Goal: Task Accomplishment & Management: Use online tool/utility

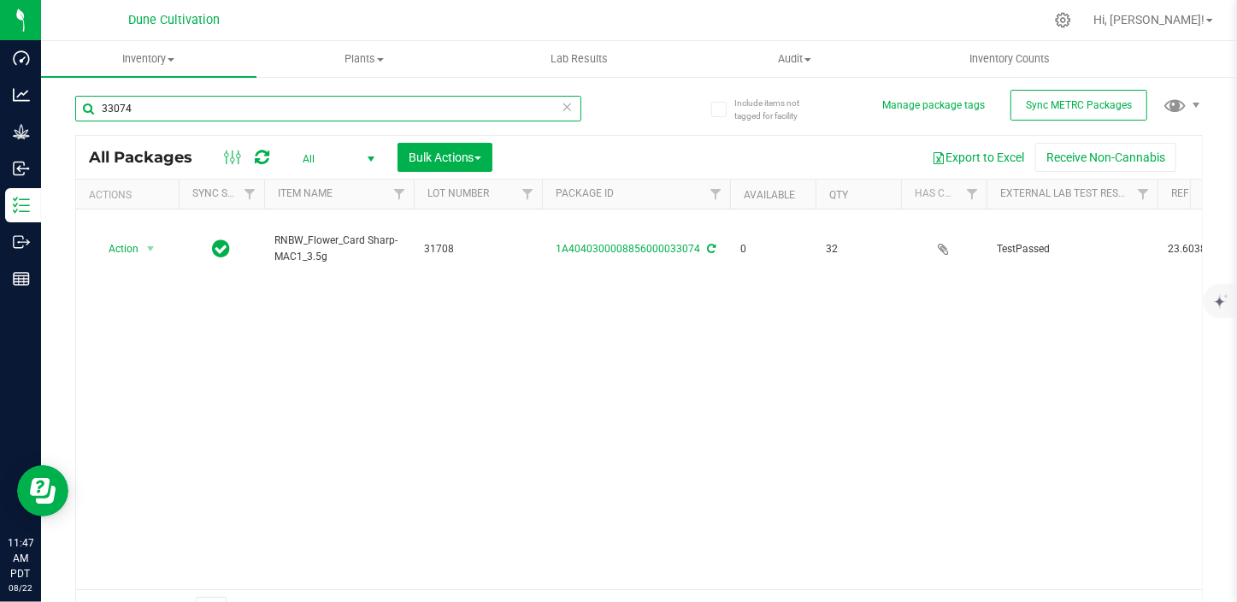
click at [199, 112] on input "33074" at bounding box center [328, 109] width 506 height 26
type input "33031"
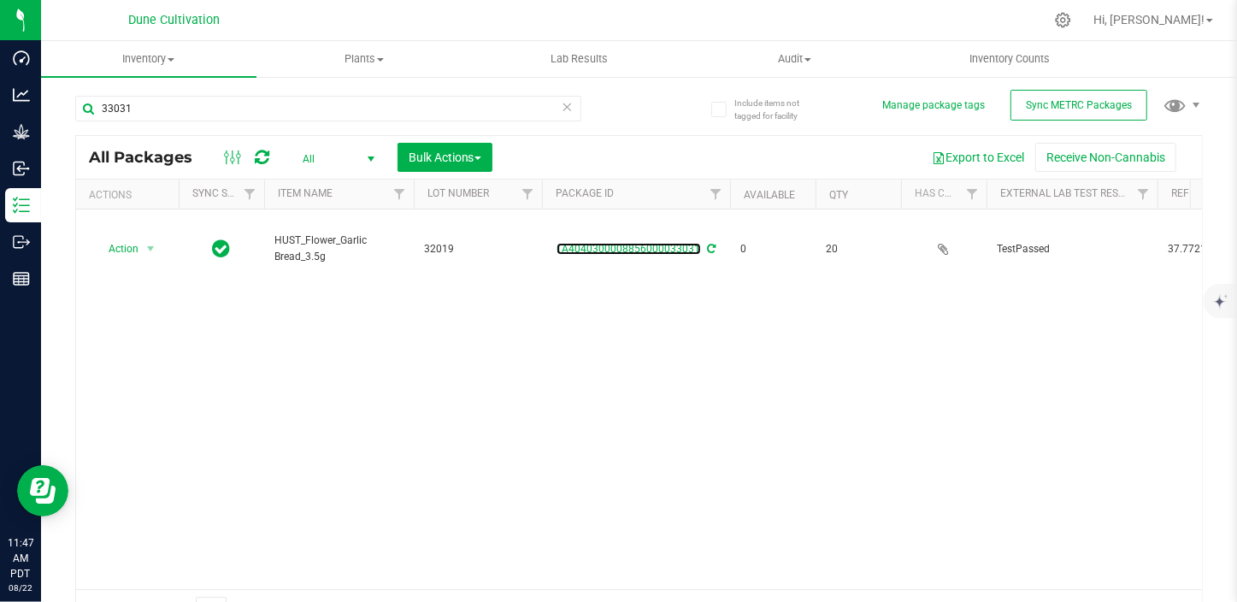
click at [636, 243] on link "1A4040300008856000033031" at bounding box center [628, 249] width 144 height 12
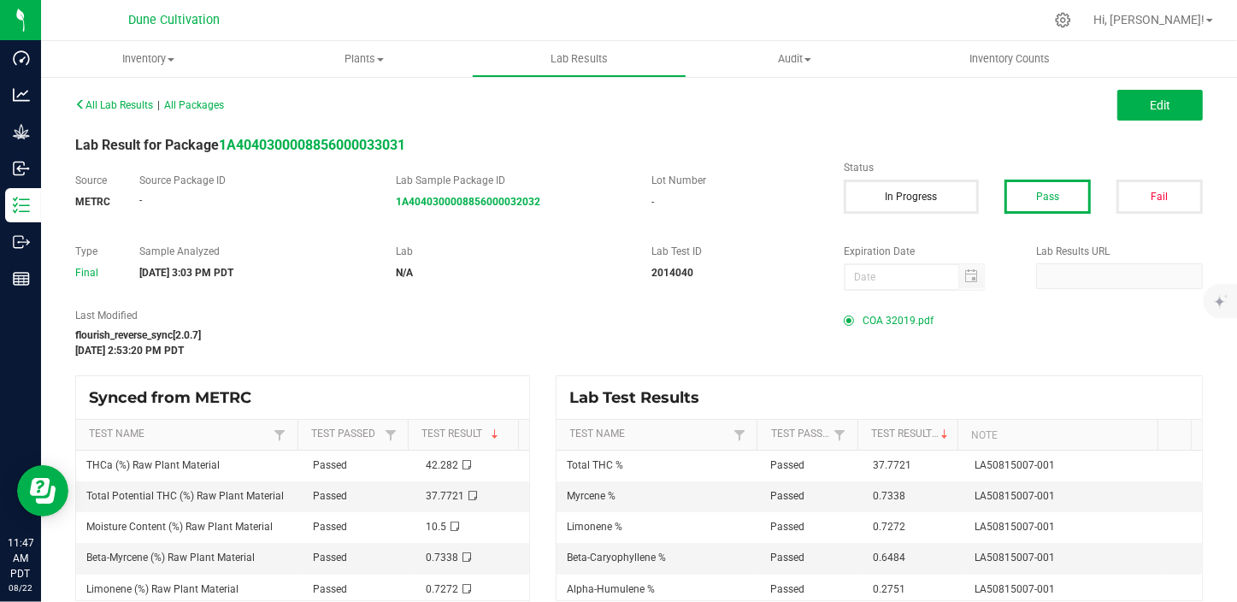
click at [890, 321] on span "COA 32019.pdf" at bounding box center [897, 321] width 71 height 26
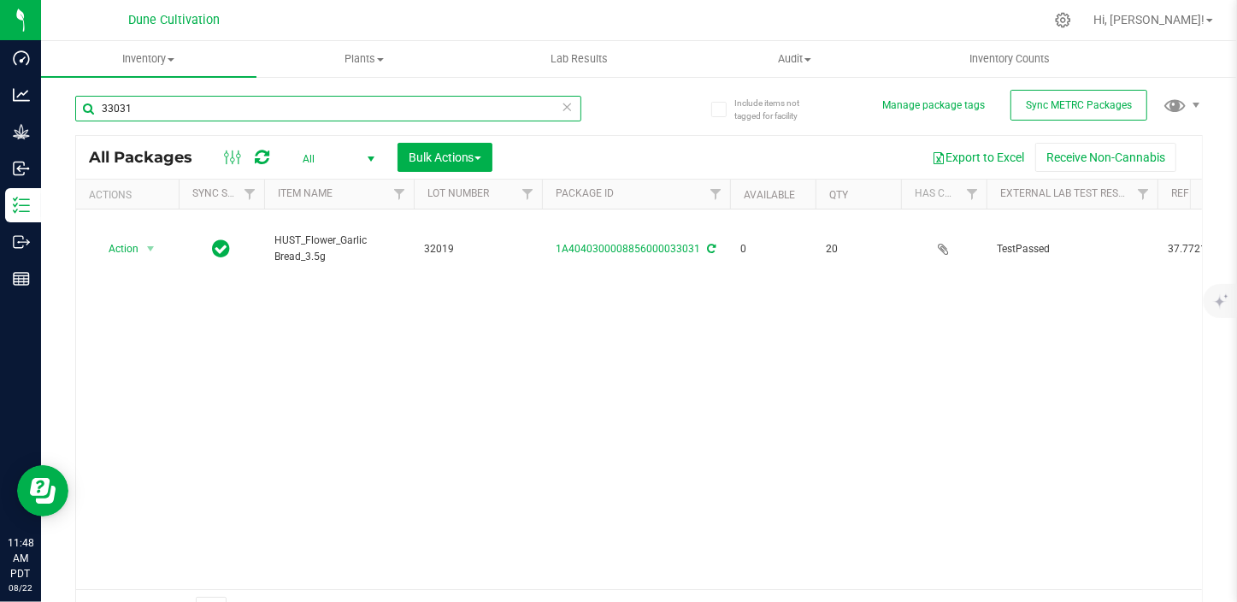
click at [266, 109] on input "33031" at bounding box center [328, 109] width 506 height 26
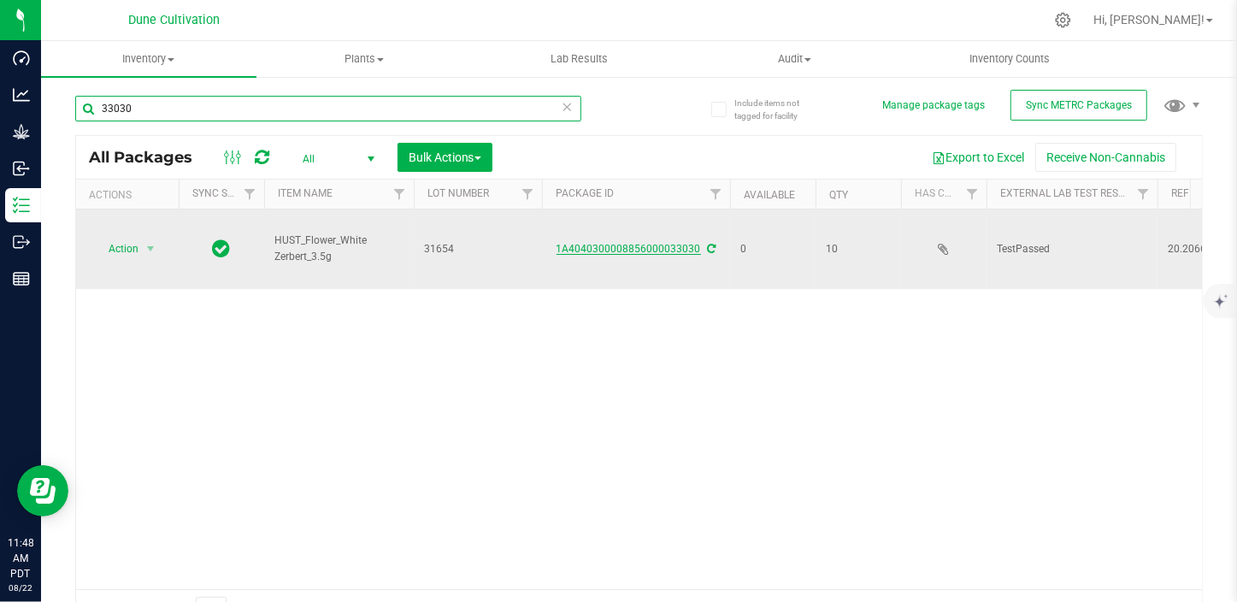
type input "33030"
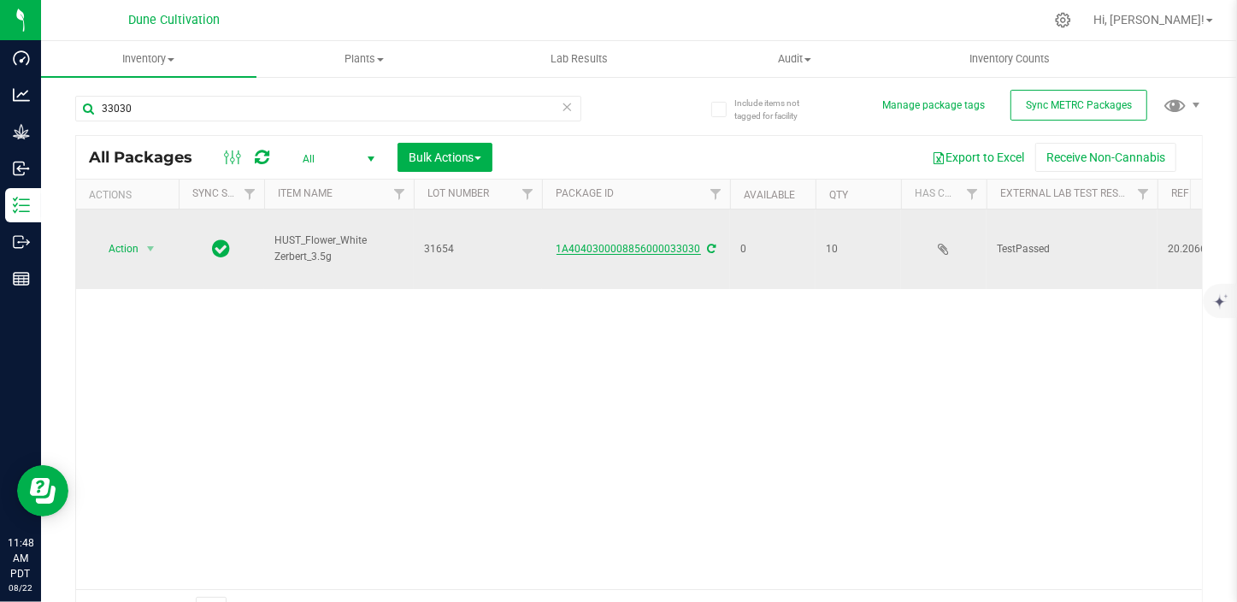
click at [650, 243] on link "1A4040300008856000033030" at bounding box center [628, 249] width 144 height 12
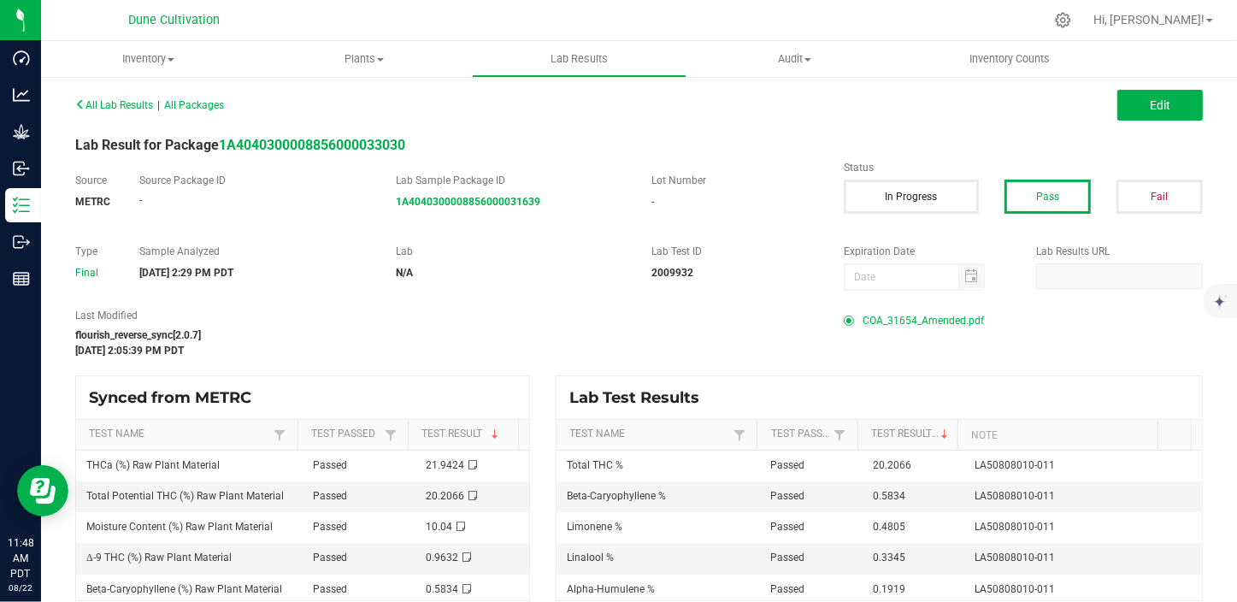
click at [862, 318] on span "COA_31654_Amended.pdf" at bounding box center [922, 321] width 121 height 26
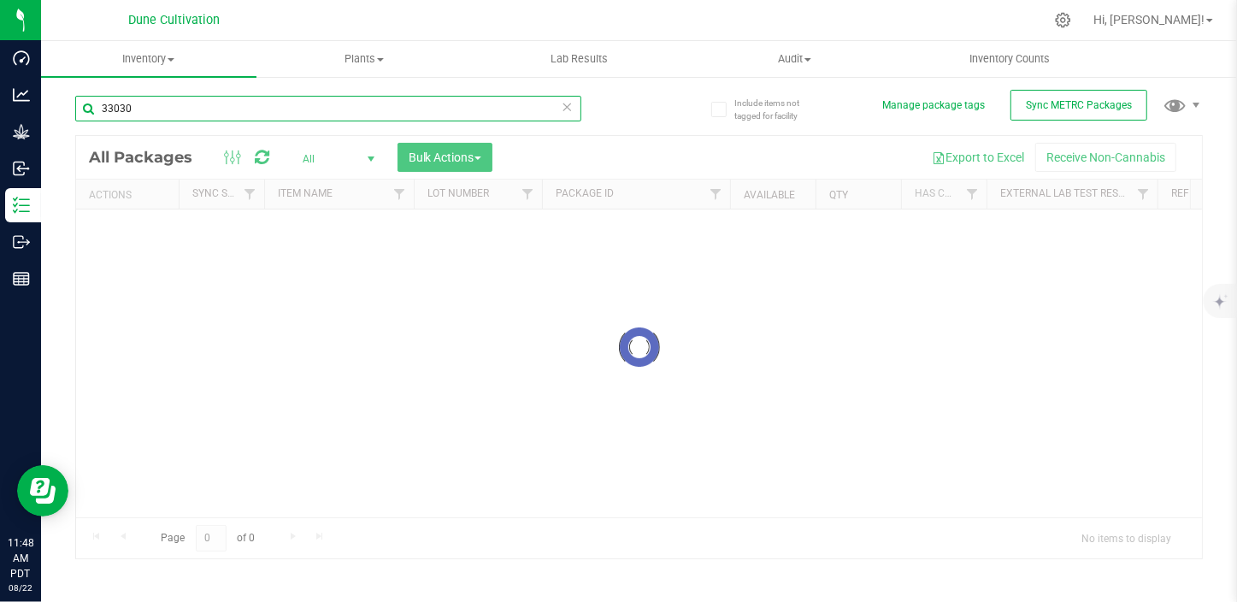
click at [248, 116] on input "33030" at bounding box center [328, 109] width 506 height 26
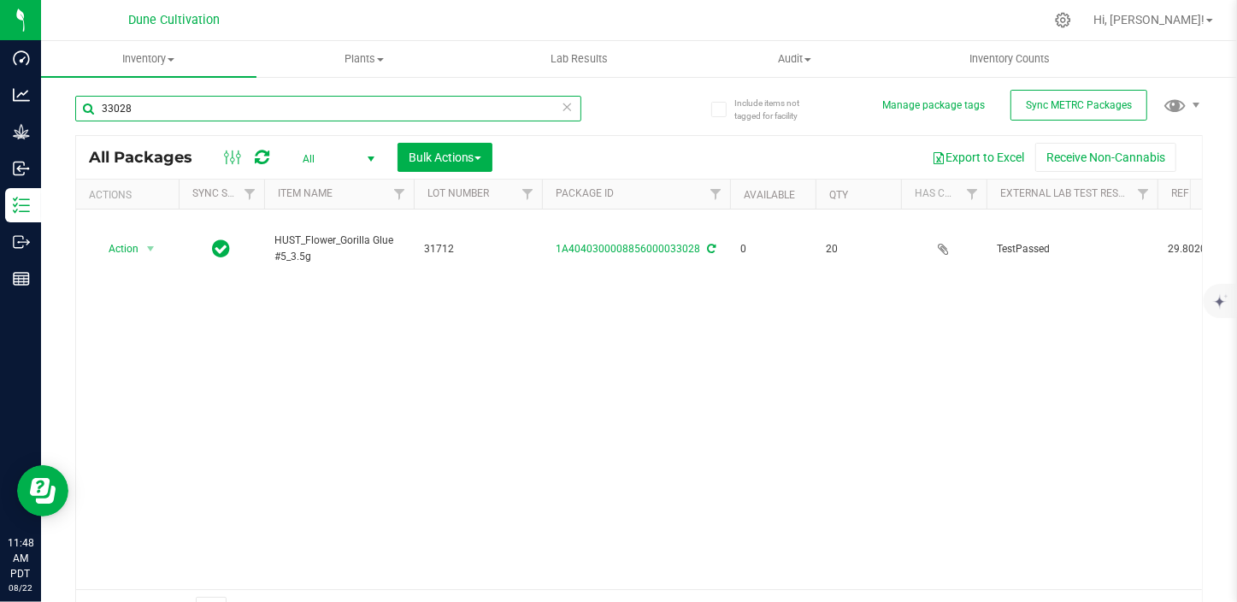
type input "33028"
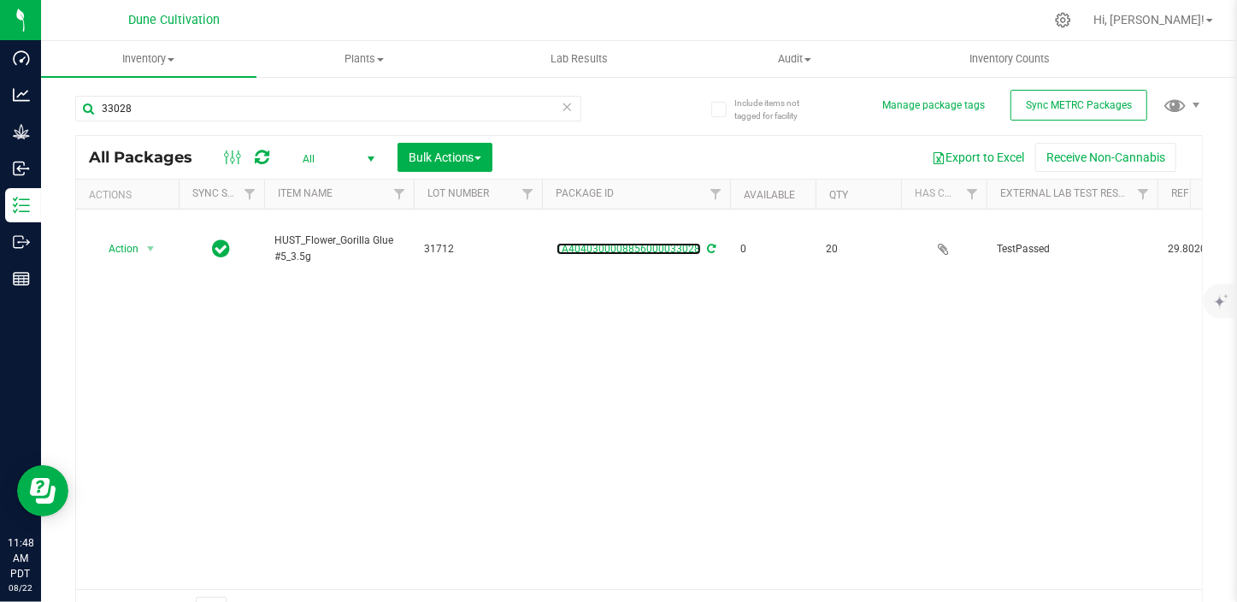
click at [612, 243] on link "1A4040300008856000033028" at bounding box center [628, 249] width 144 height 12
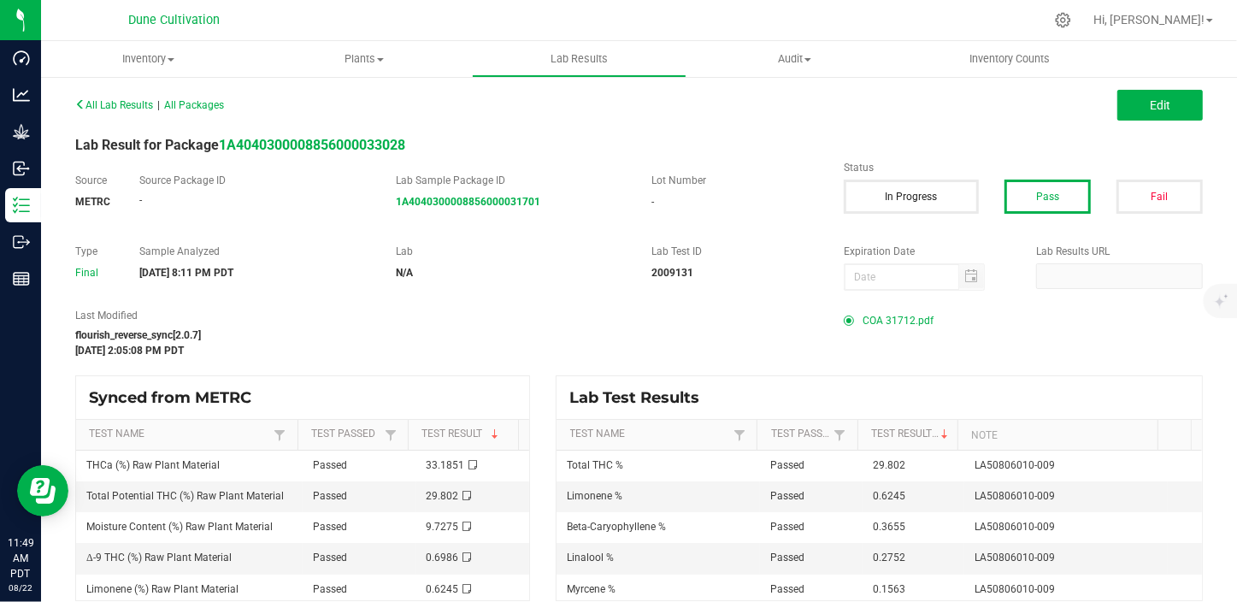
click at [900, 325] on span "COA 31712.pdf" at bounding box center [897, 321] width 71 height 26
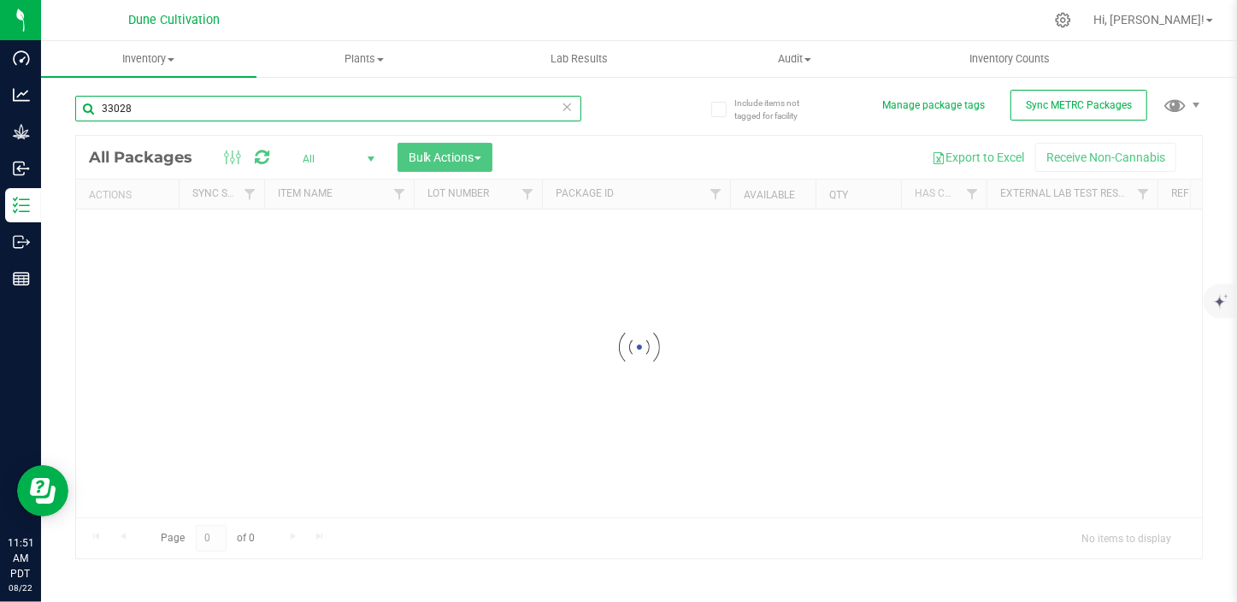
click at [173, 111] on input "33028" at bounding box center [328, 109] width 506 height 26
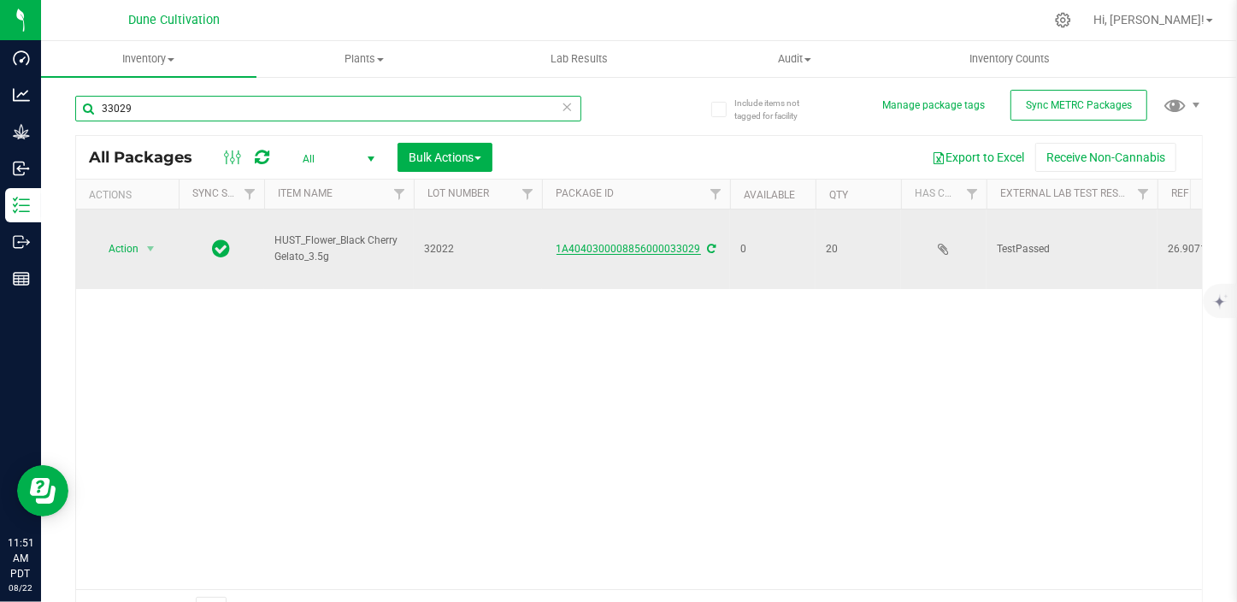
type input "33029"
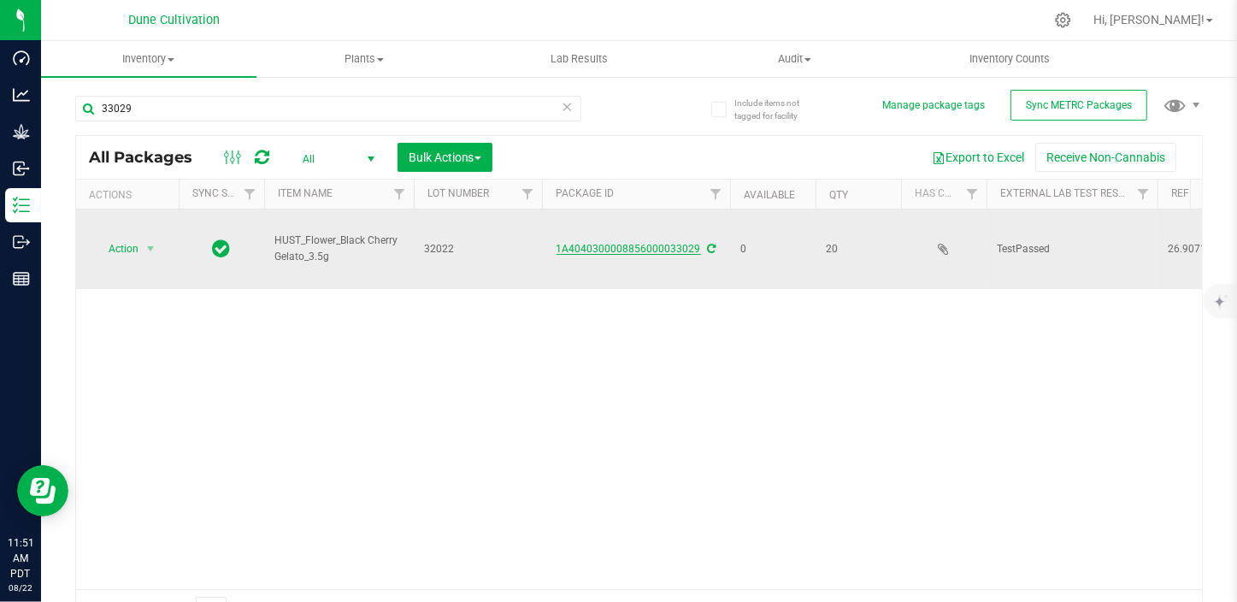
click at [620, 243] on link "1A4040300008856000033029" at bounding box center [628, 249] width 144 height 12
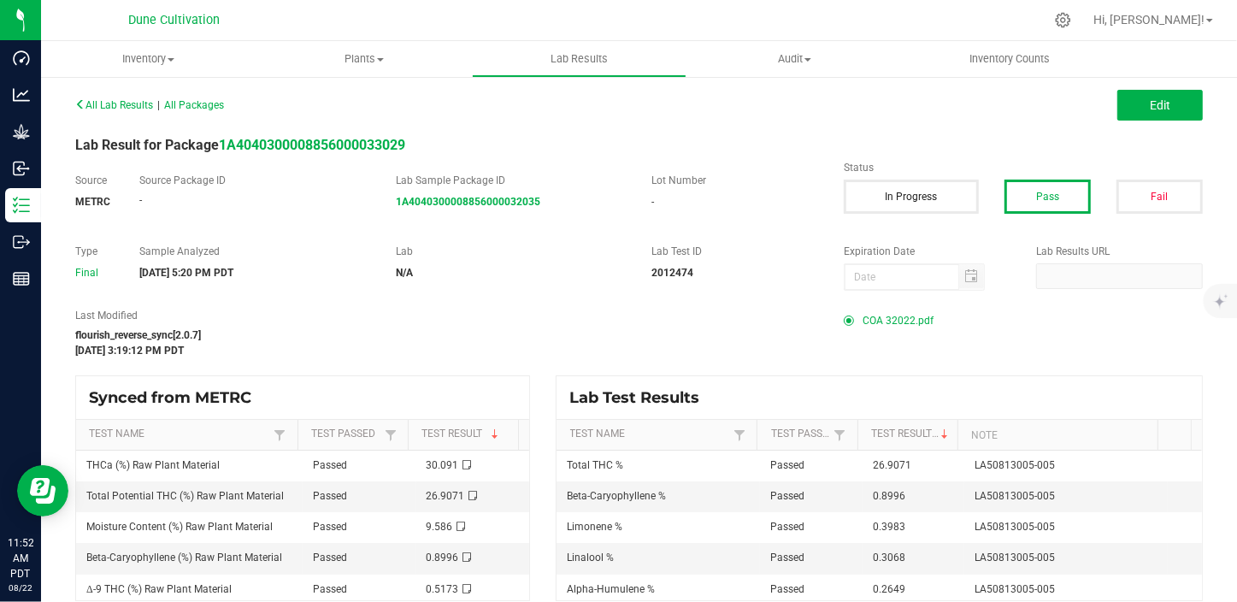
drag, startPoint x: 891, startPoint y: 300, endPoint x: 879, endPoint y: 316, distance: 19.7
click at [889, 303] on div "All Lab Results | All Packages Edit Lab Result for Package 1A404030000885600003…" at bounding box center [638, 346] width 1127 height 509
click at [880, 324] on span "COA 32022.pdf" at bounding box center [897, 321] width 71 height 26
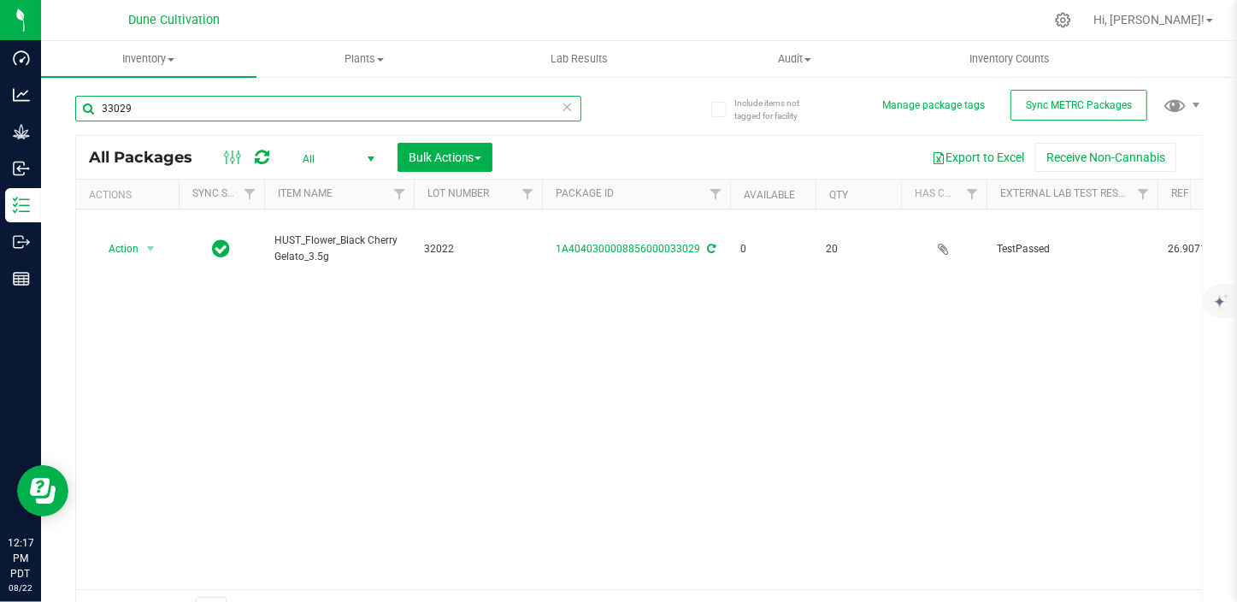
click at [232, 111] on input "33029" at bounding box center [328, 109] width 506 height 26
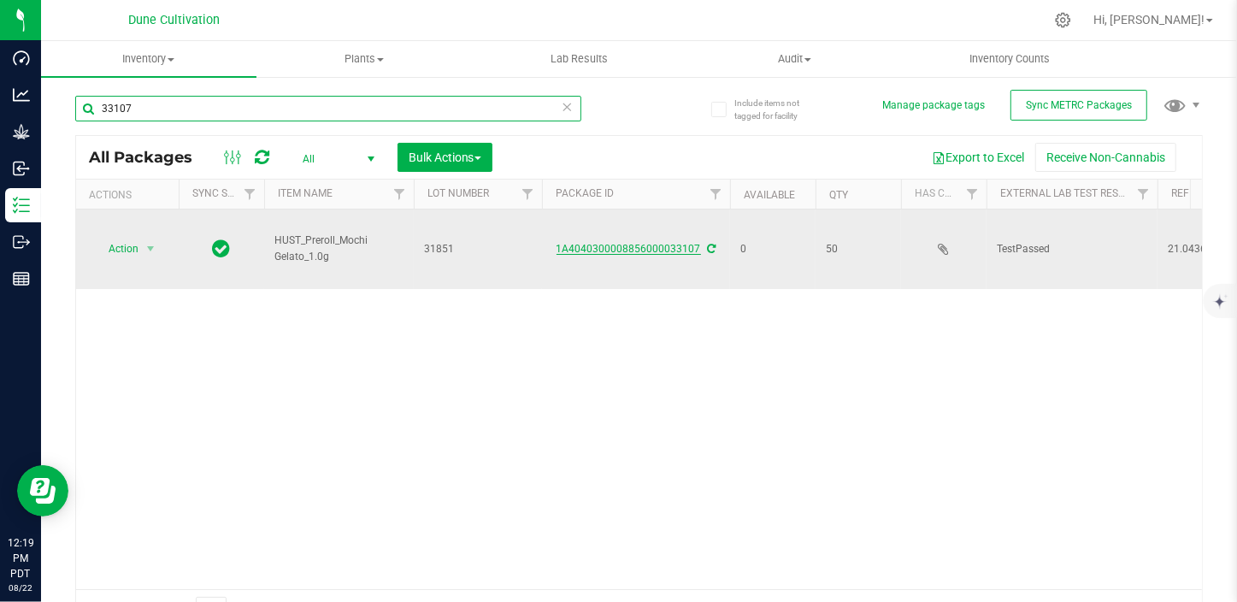
type input "33107"
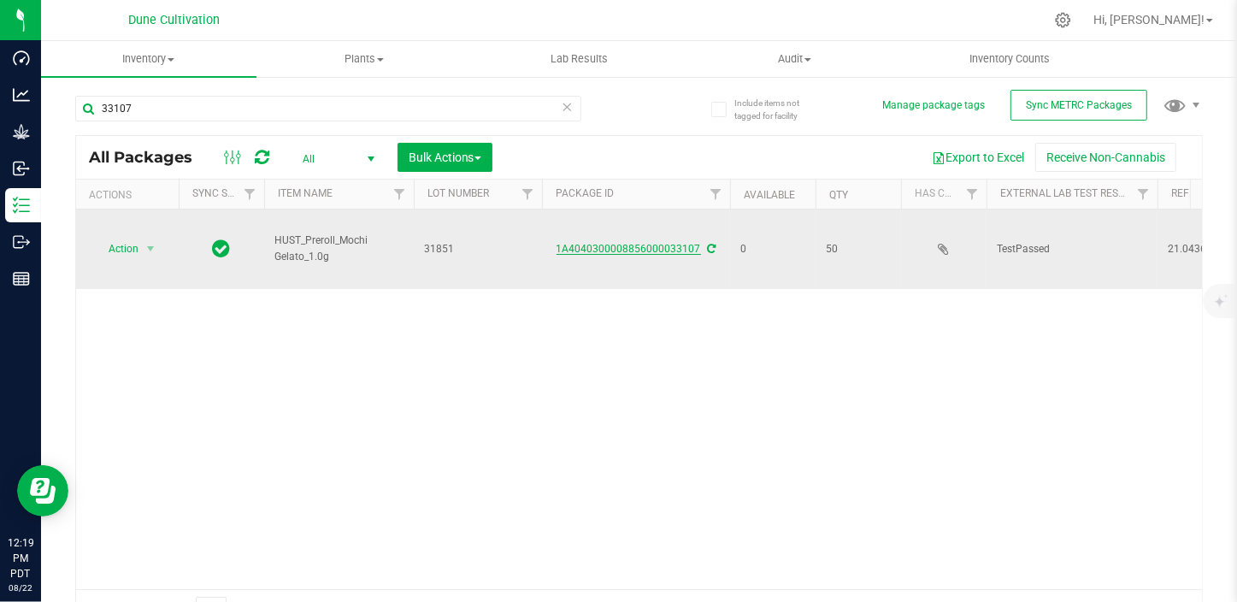
click at [650, 243] on link "1A4040300008856000033107" at bounding box center [628, 249] width 144 height 12
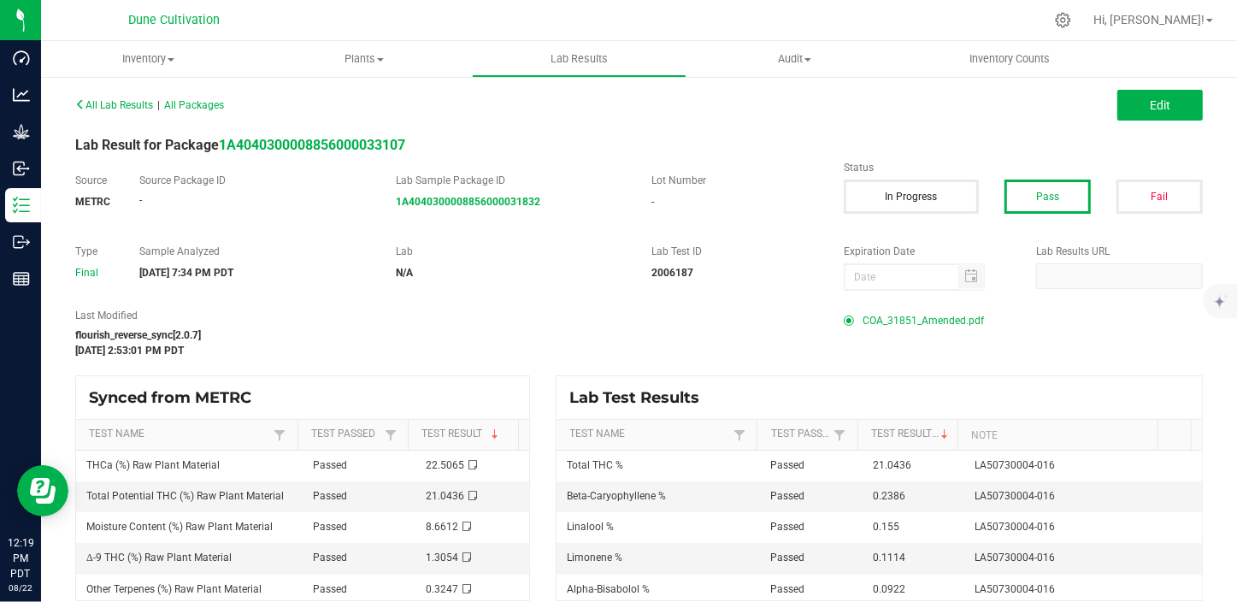
click at [914, 320] on span "COA_31851_Amended.pdf" at bounding box center [922, 321] width 121 height 26
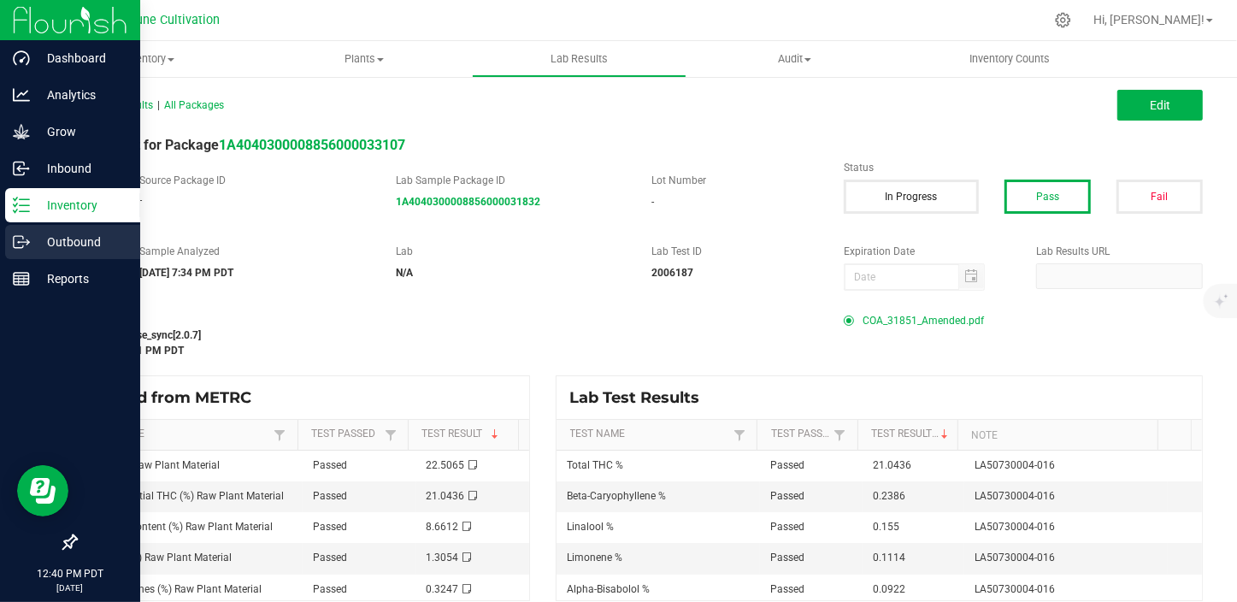
click at [60, 248] on p "Outbound" at bounding box center [81, 242] width 103 height 21
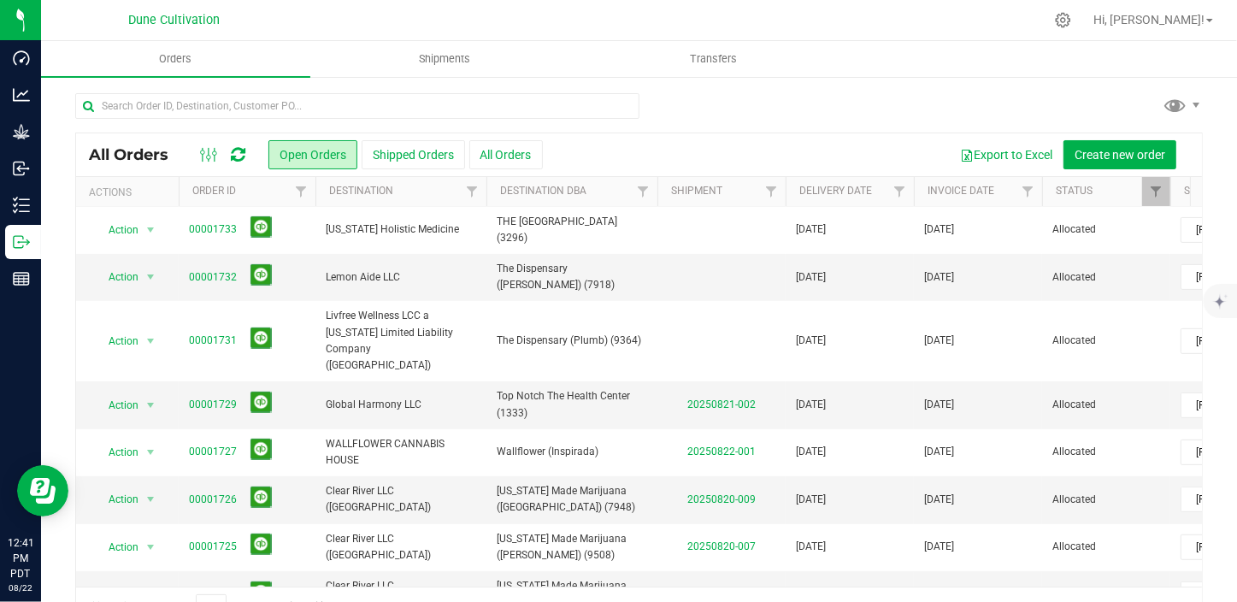
scroll to position [544, 0]
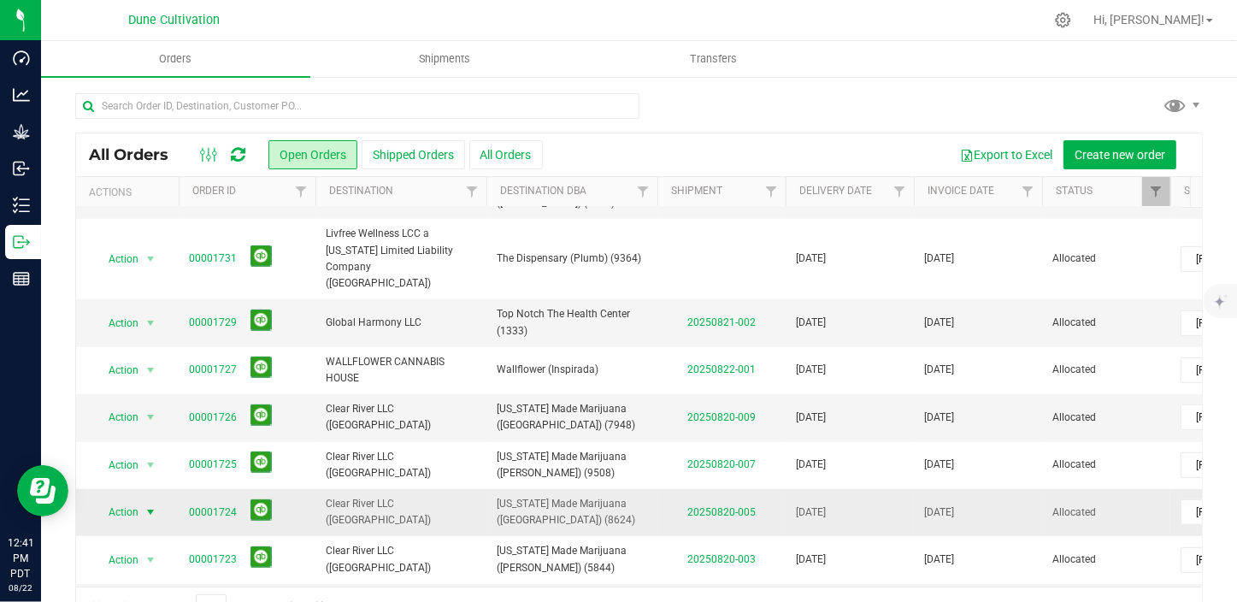
click at [140, 500] on span "select" at bounding box center [150, 512] width 21 height 24
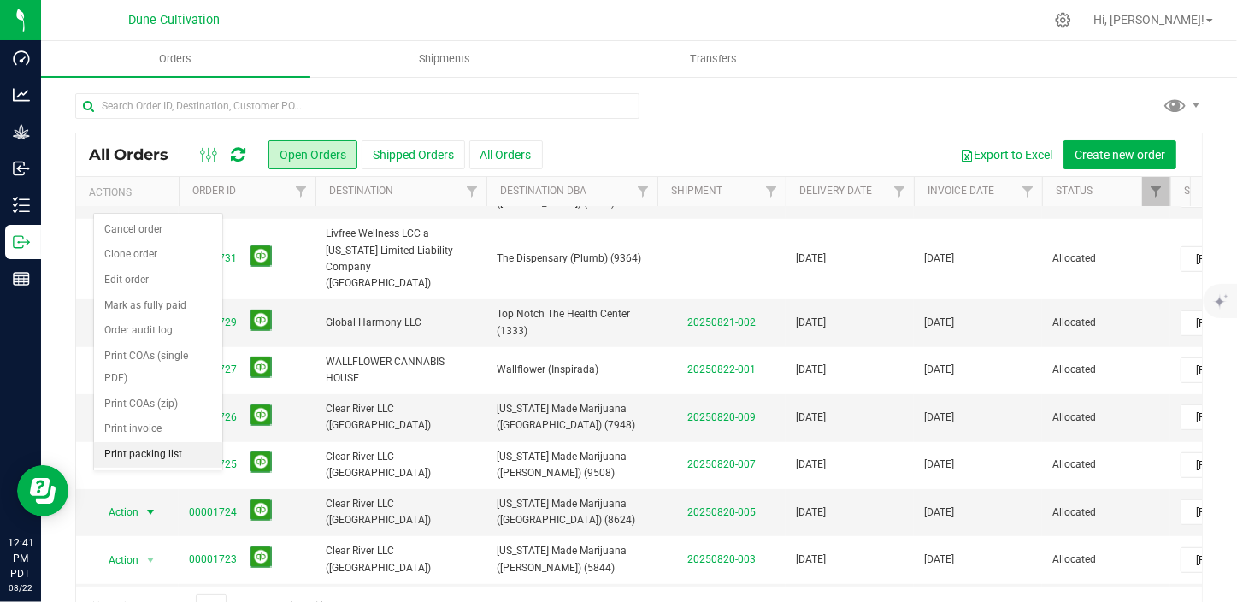
click at [160, 442] on li "Print packing list" at bounding box center [158, 455] width 128 height 26
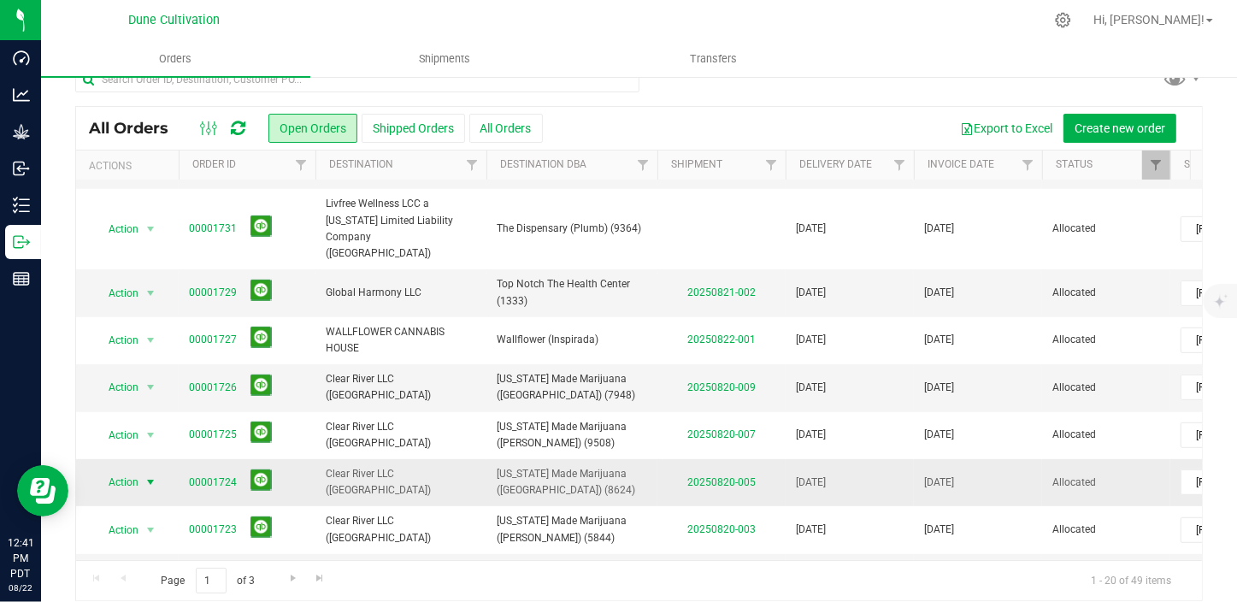
scroll to position [43, 0]
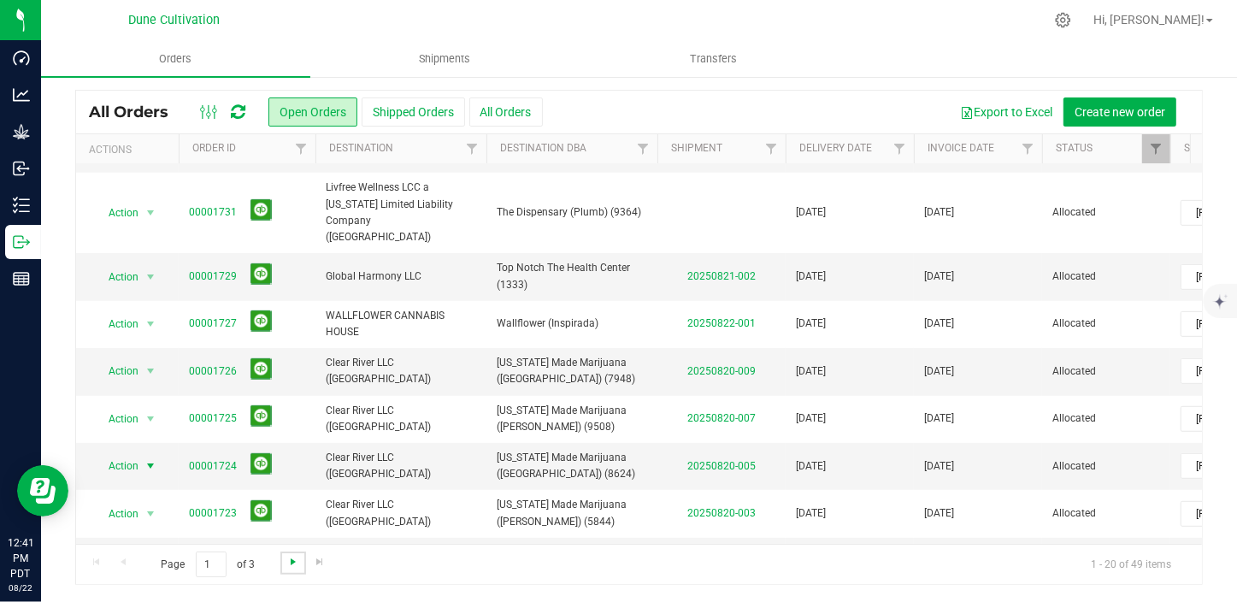
click at [292, 564] on span "Go to the next page" at bounding box center [293, 562] width 14 height 14
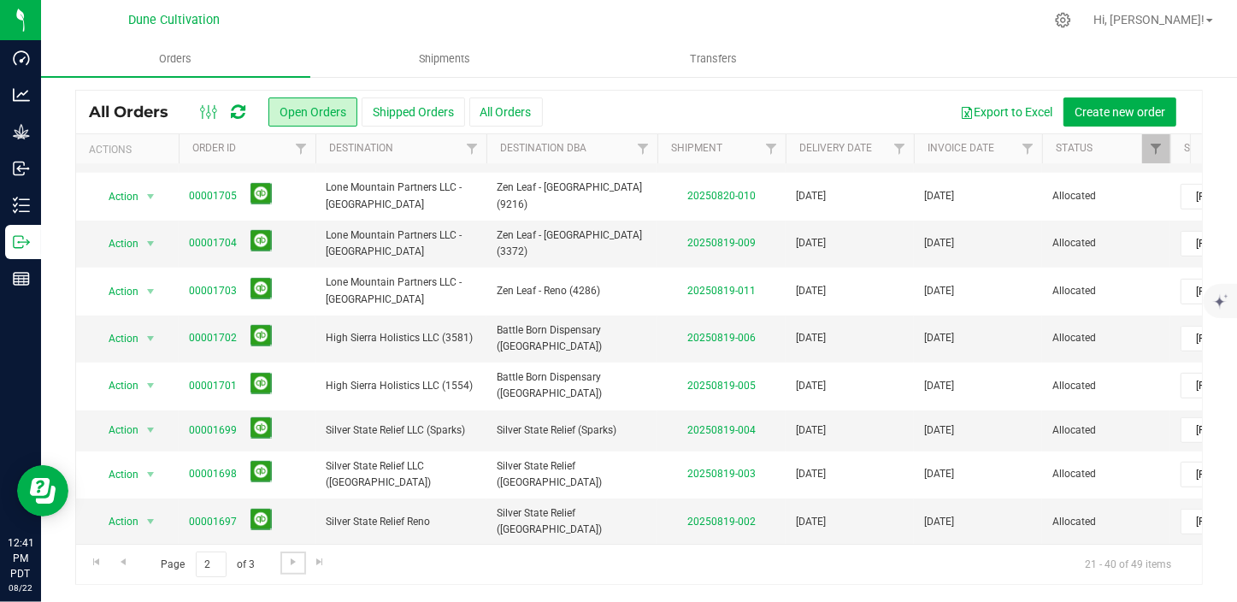
scroll to position [0, 0]
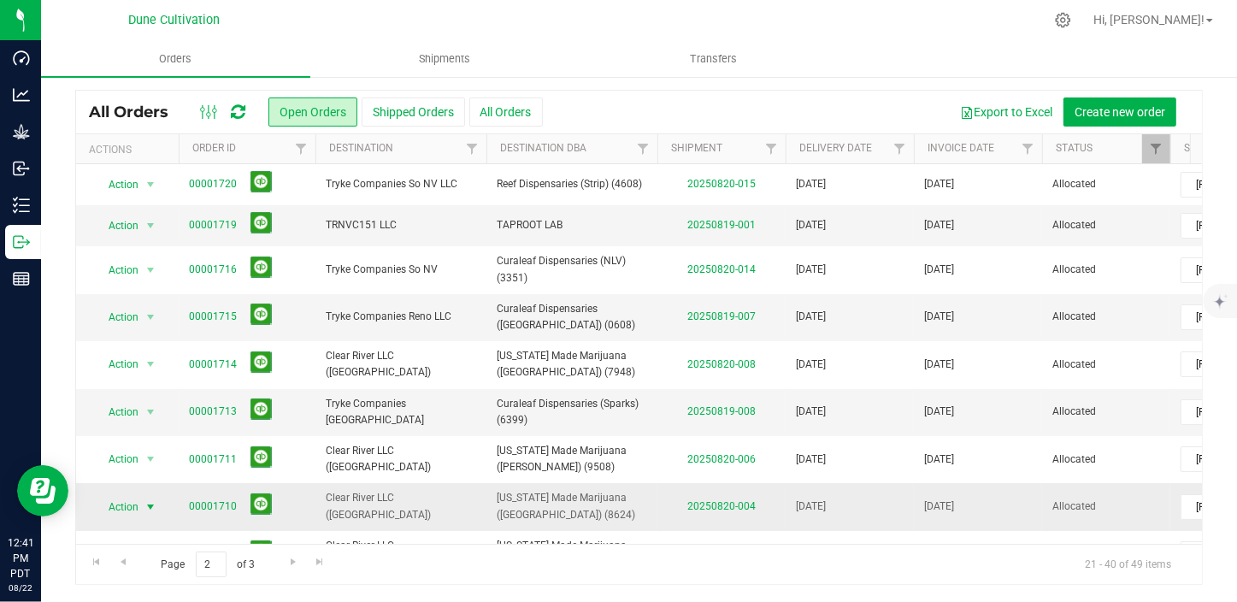
click at [154, 501] on span "select" at bounding box center [151, 507] width 14 height 14
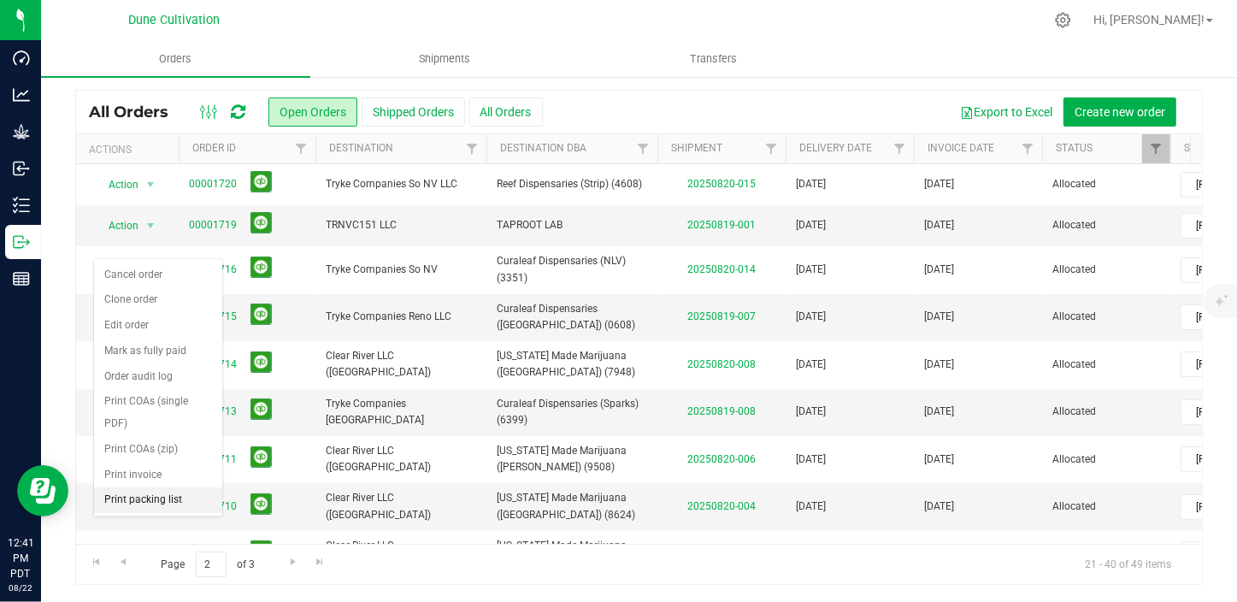
click at [158, 487] on li "Print packing list" at bounding box center [158, 500] width 128 height 26
